Goal: Complete application form

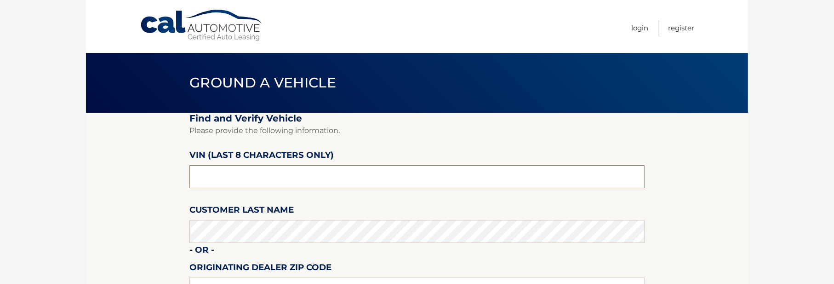
click at [246, 171] on input "text" at bounding box center [416, 176] width 455 height 23
type input "NH159998"
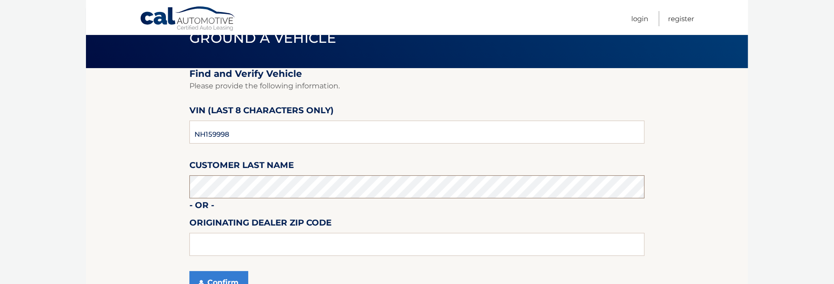
scroll to position [92, 0]
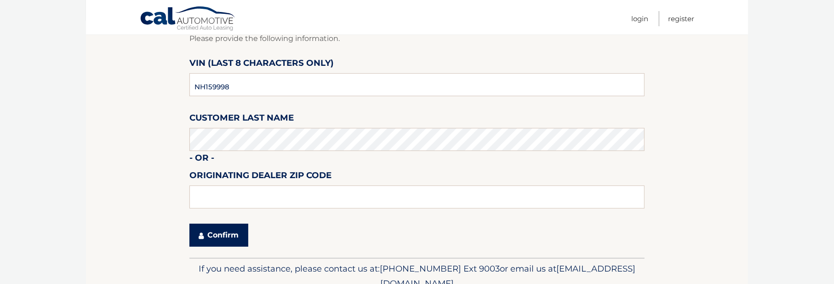
click at [223, 230] on button "Confirm" at bounding box center [218, 234] width 59 height 23
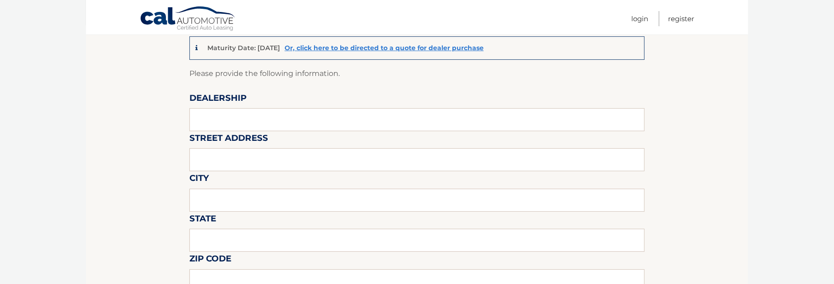
scroll to position [92, 0]
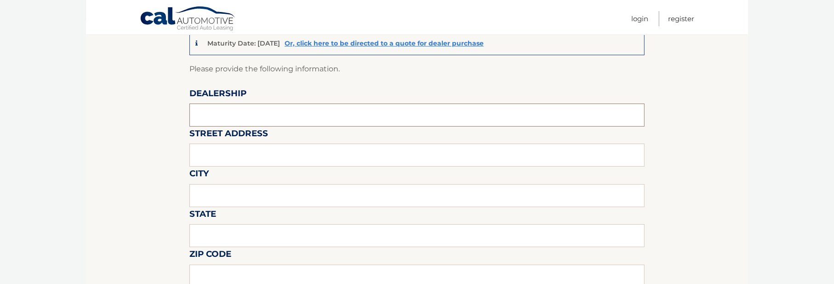
click at [223, 110] on input "text" at bounding box center [416, 114] width 455 height 23
type input "KING HYUNDAI"
click at [212, 159] on input "text" at bounding box center [416, 154] width 455 height 23
type input "1399 SOUTH FEDERAL HIGHWAY"
click at [229, 198] on input "text" at bounding box center [416, 195] width 455 height 23
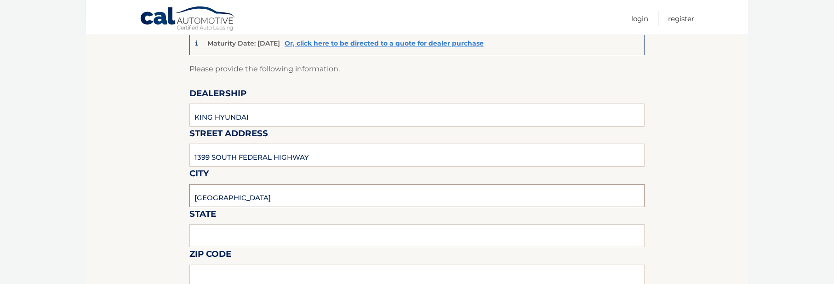
type input "DEERFIELD BEACH"
type input "FL"
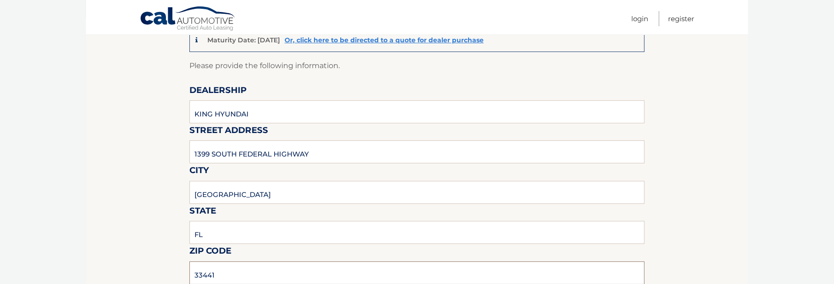
type input "33441"
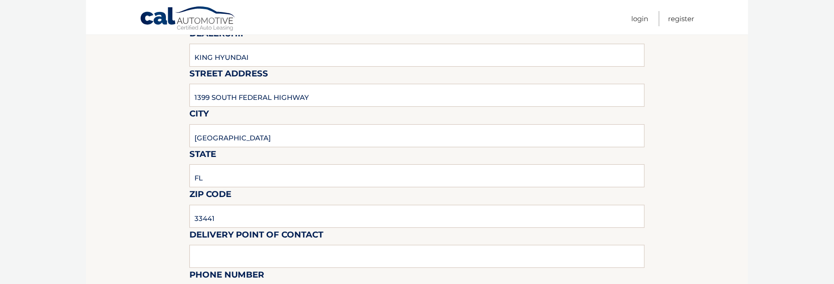
scroll to position [187, 0]
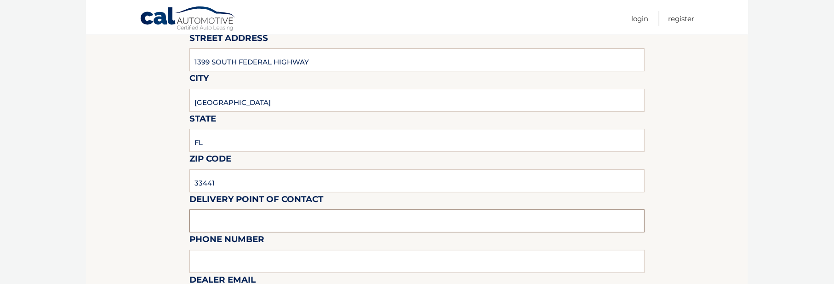
click at [200, 212] on input "text" at bounding box center [416, 220] width 455 height 23
type input "CRAIG BOGART"
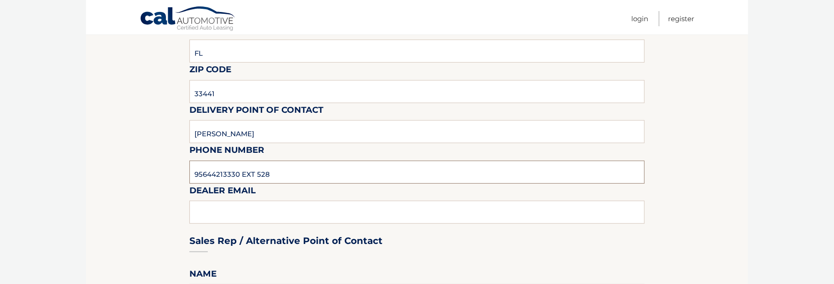
scroll to position [279, 0]
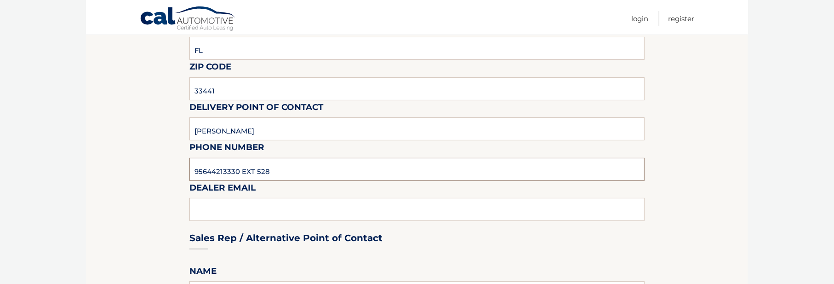
type input "95644213330 EXT 528"
click at [226, 200] on div "Sales Rep / Alternative Point of Contact" at bounding box center [416, 220] width 455 height 65
click at [224, 204] on div "Sales Rep / Alternative Point of Contact" at bounding box center [416, 220] width 455 height 65
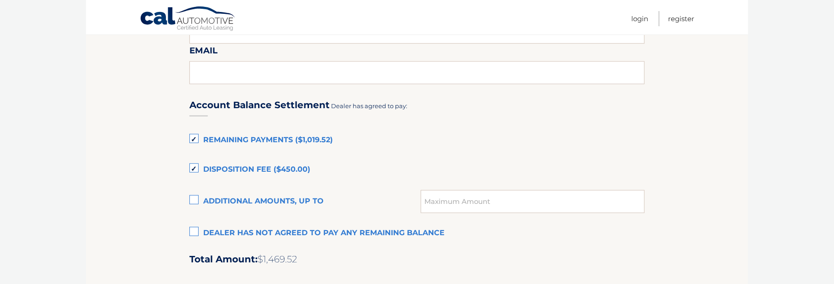
scroll to position [601, 0]
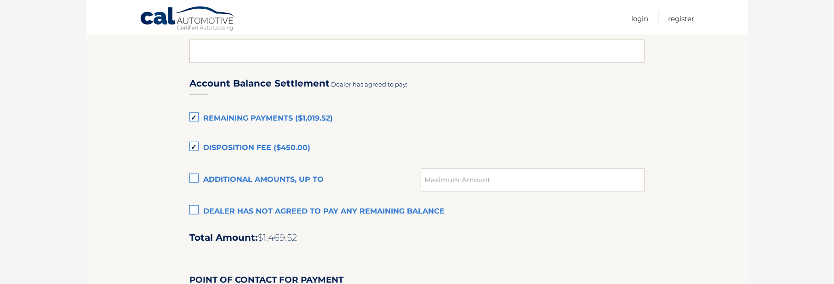
click at [194, 144] on label "Disposition Fee ($450.00)" at bounding box center [416, 148] width 455 height 18
click at [0, 0] on input "Disposition Fee ($450.00)" at bounding box center [0, 0] width 0 height 0
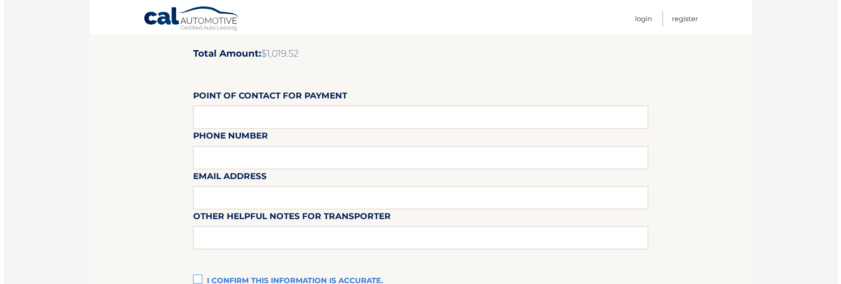
scroll to position [905, 0]
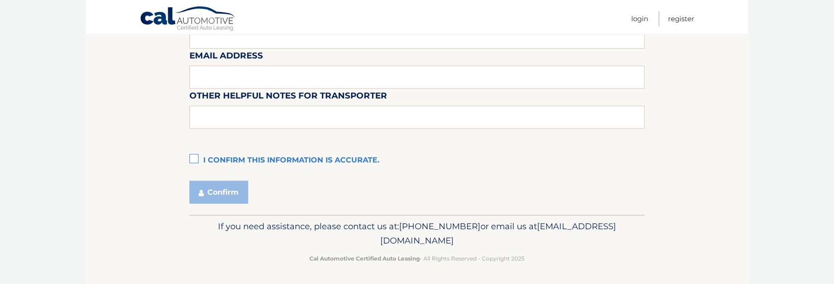
click at [192, 160] on label "I confirm this information is accurate." at bounding box center [416, 160] width 455 height 18
click at [0, 0] on input "I confirm this information is accurate." at bounding box center [0, 0] width 0 height 0
click at [210, 194] on button "Confirm" at bounding box center [218, 192] width 59 height 23
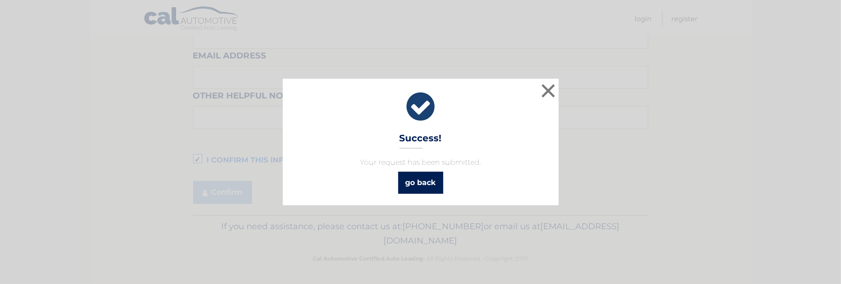
click at [433, 184] on link "go back" at bounding box center [420, 182] width 45 height 22
